Goal: Entertainment & Leisure: Consume media (video, audio)

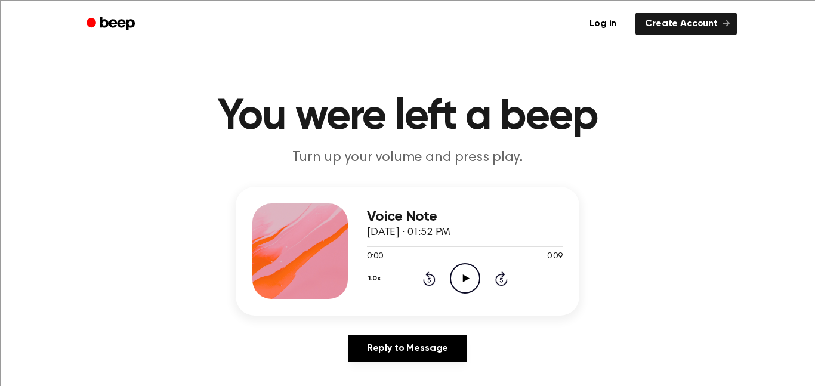
click at [459, 276] on icon "Play Audio" at bounding box center [465, 278] width 30 height 30
click at [104, 141] on header "You were left a beep Turn up your volume and press play." at bounding box center [407, 132] width 787 height 72
click at [475, 269] on circle at bounding box center [465, 278] width 29 height 29
click at [478, 279] on icon "Play Audio" at bounding box center [465, 278] width 30 height 30
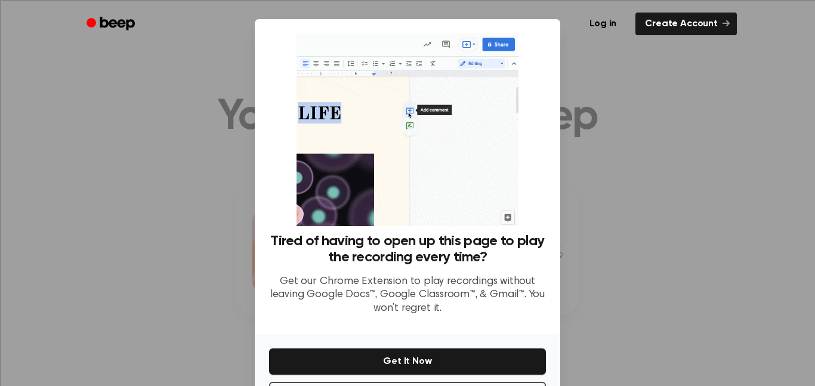
click at [676, 170] on div at bounding box center [407, 193] width 815 height 386
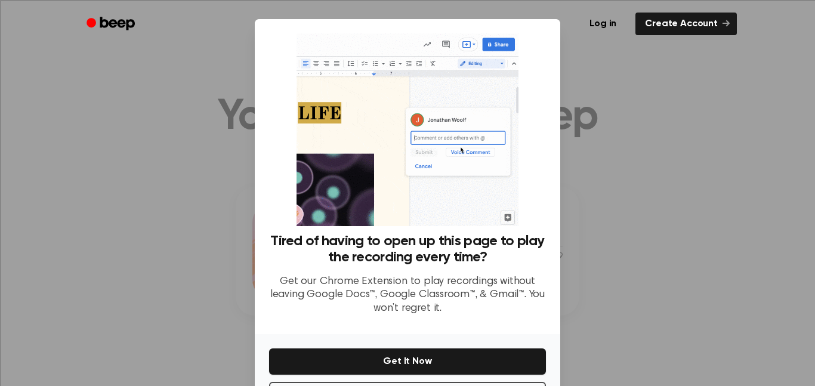
click at [676, 170] on div at bounding box center [407, 193] width 815 height 386
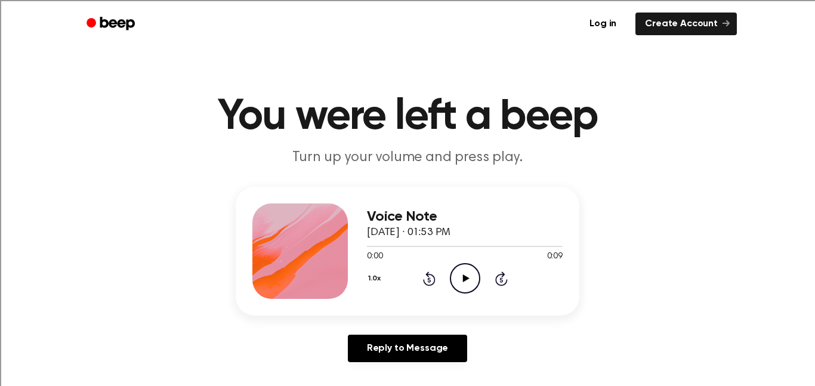
click at [458, 292] on circle at bounding box center [465, 278] width 29 height 29
